Goal: Find specific page/section: Find specific page/section

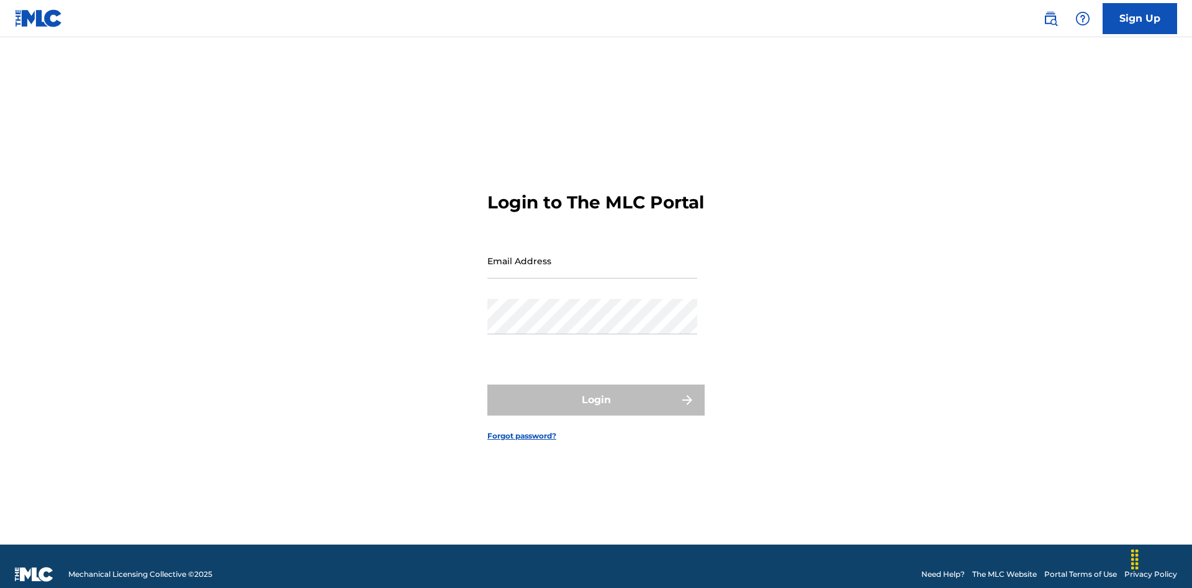
scroll to position [16, 0]
click at [592, 255] on input "Email Address" at bounding box center [592, 260] width 210 height 35
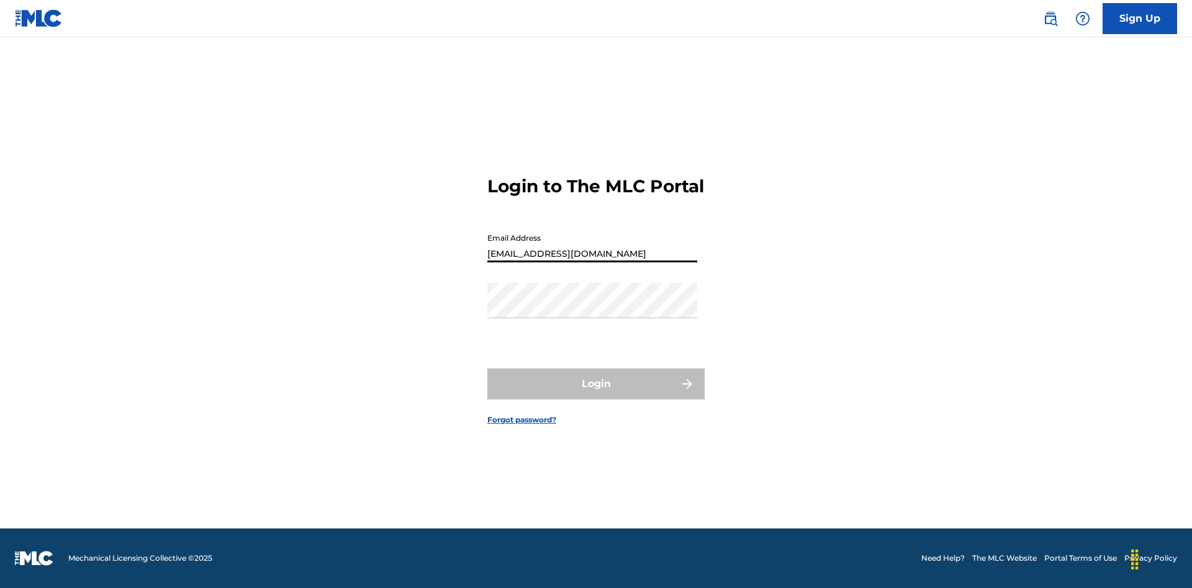
type input "8f03ed7e-8222-4581-9c48-73ddaacb7f86@mailslurp.com"
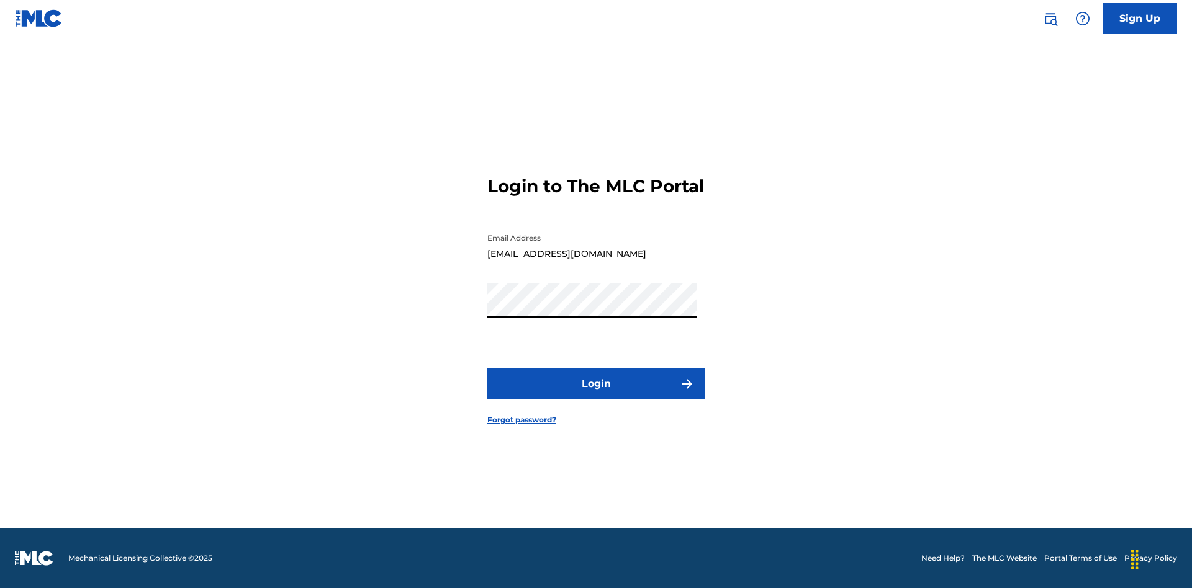
click at [596, 395] on button "Login" at bounding box center [595, 384] width 217 height 31
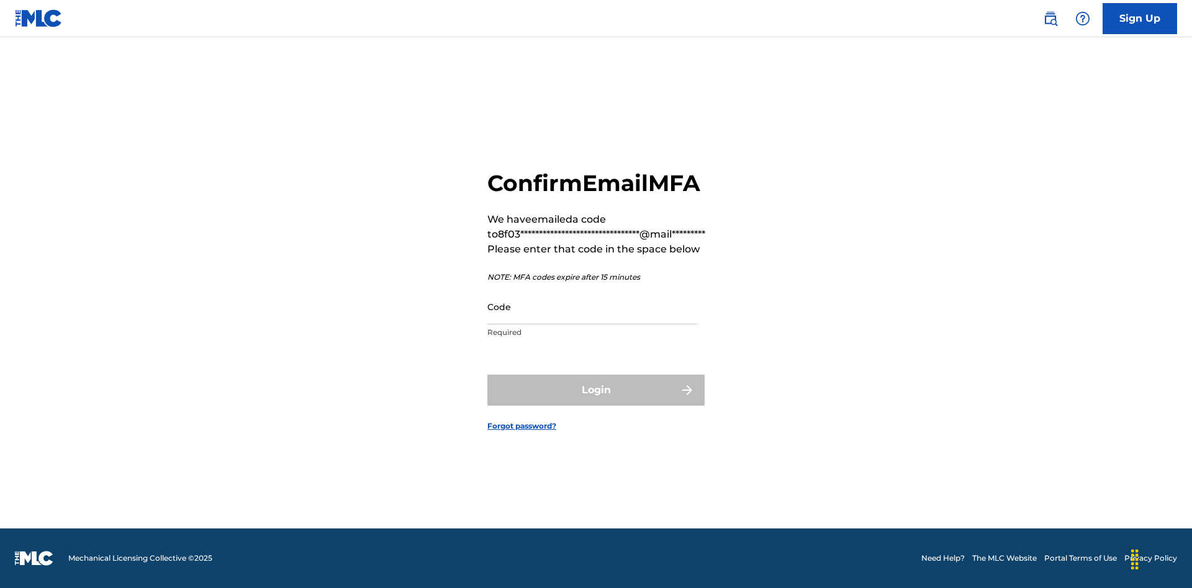
click at [592, 307] on input "Code" at bounding box center [592, 306] width 210 height 35
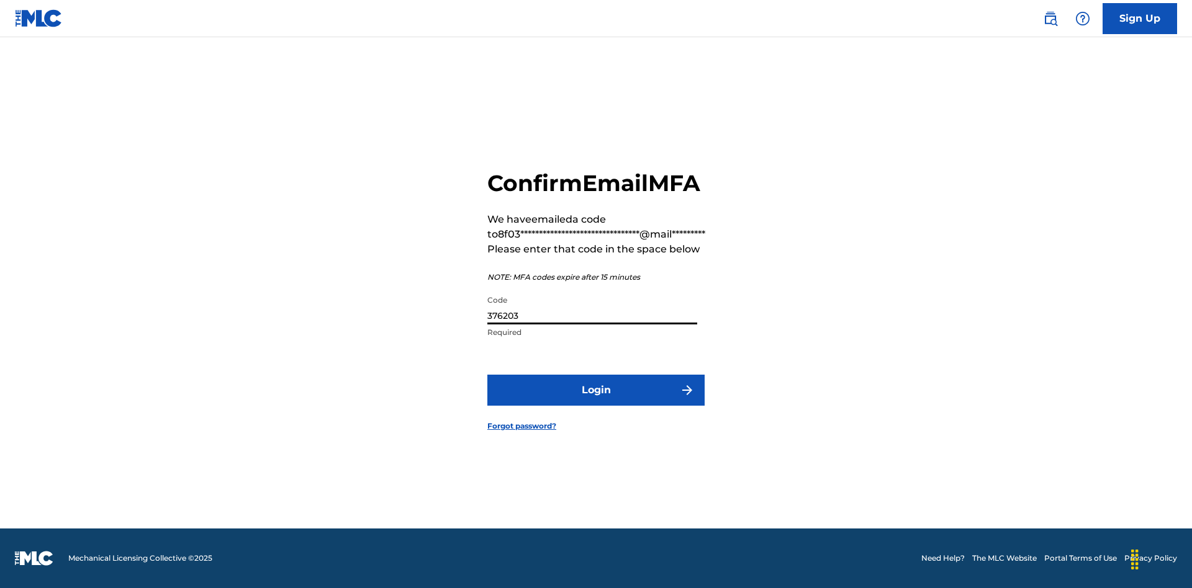
type input "376203"
click at [596, 390] on button "Login" at bounding box center [595, 390] width 217 height 31
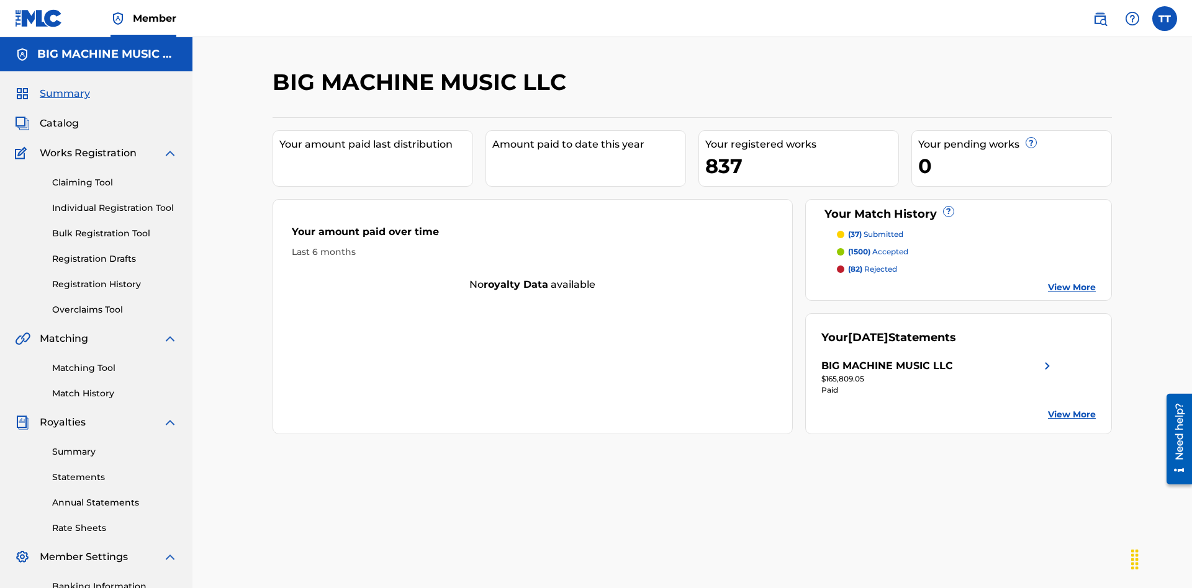
click at [115, 387] on link "Match History" at bounding box center [114, 393] width 125 height 13
